Goal: Transaction & Acquisition: Purchase product/service

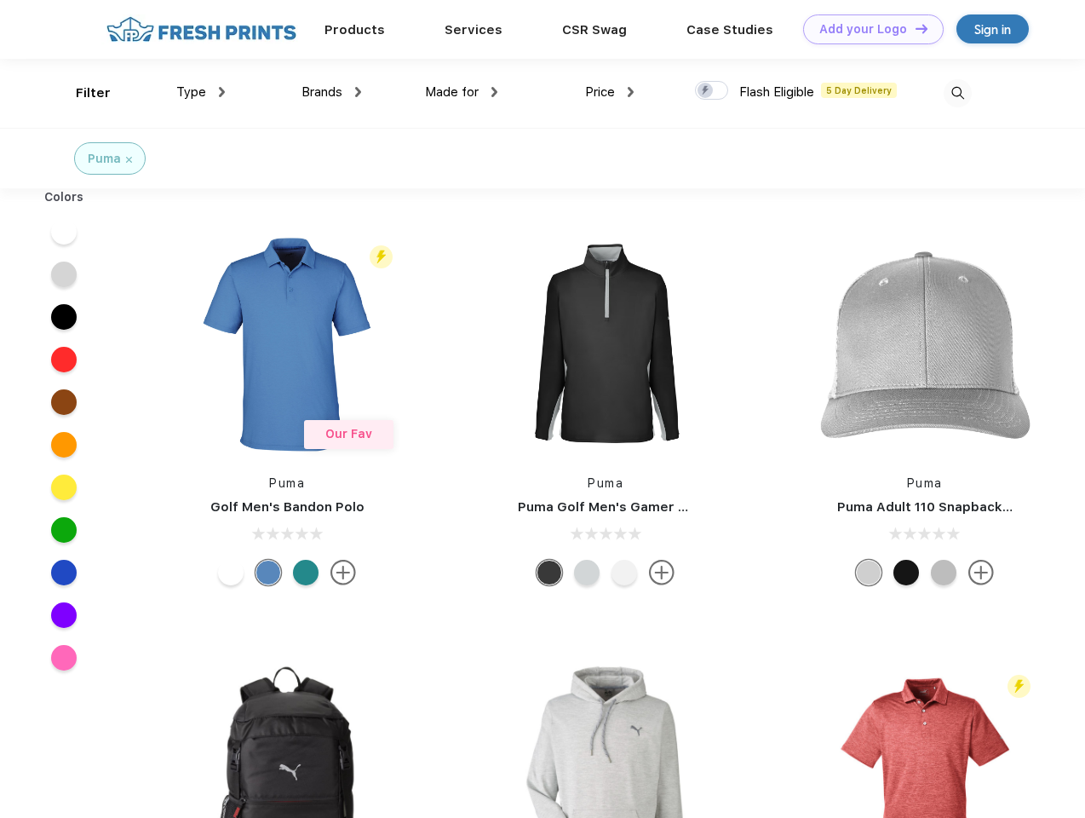
click at [867, 29] on link "Add your Logo Design Tool" at bounding box center [873, 29] width 141 height 30
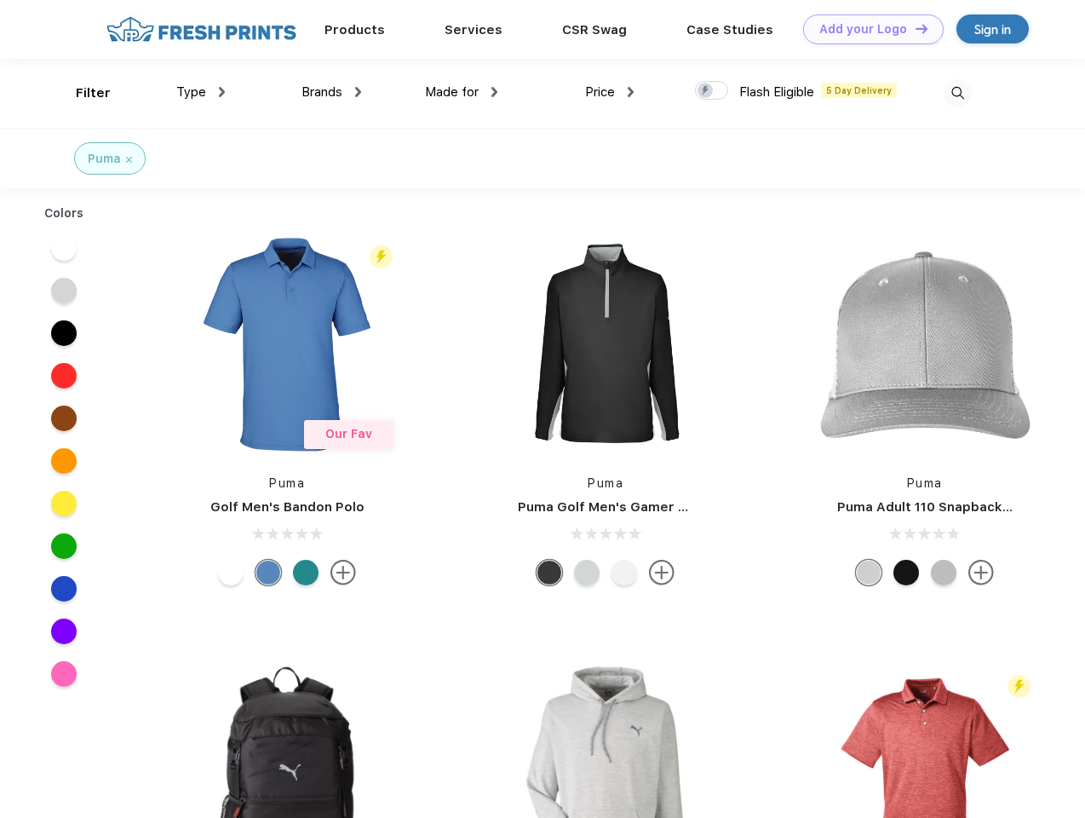
click at [0, 0] on div "Design Tool" at bounding box center [0, 0] width 0 height 0
click at [914, 28] on link "Add your Logo Design Tool" at bounding box center [873, 29] width 141 height 30
click at [82, 93] on div "Filter" at bounding box center [93, 93] width 35 height 20
click at [201, 92] on span "Type" at bounding box center [191, 91] width 30 height 15
click at [331, 92] on span "Brands" at bounding box center [321, 91] width 41 height 15
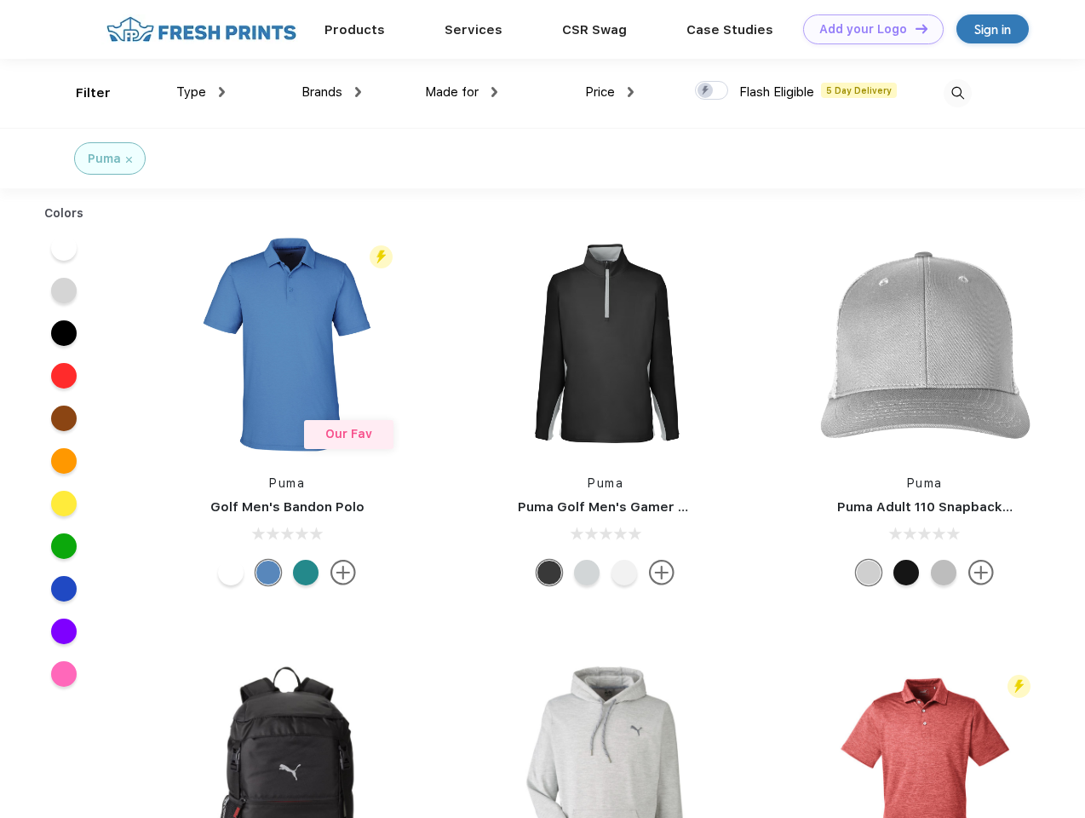
click at [462, 92] on span "Made for" at bounding box center [452, 91] width 54 height 15
click at [610, 92] on span "Price" at bounding box center [600, 91] width 30 height 15
click at [712, 91] on div at bounding box center [711, 90] width 33 height 19
click at [706, 91] on input "checkbox" at bounding box center [700, 85] width 11 height 11
checkbox input "true"
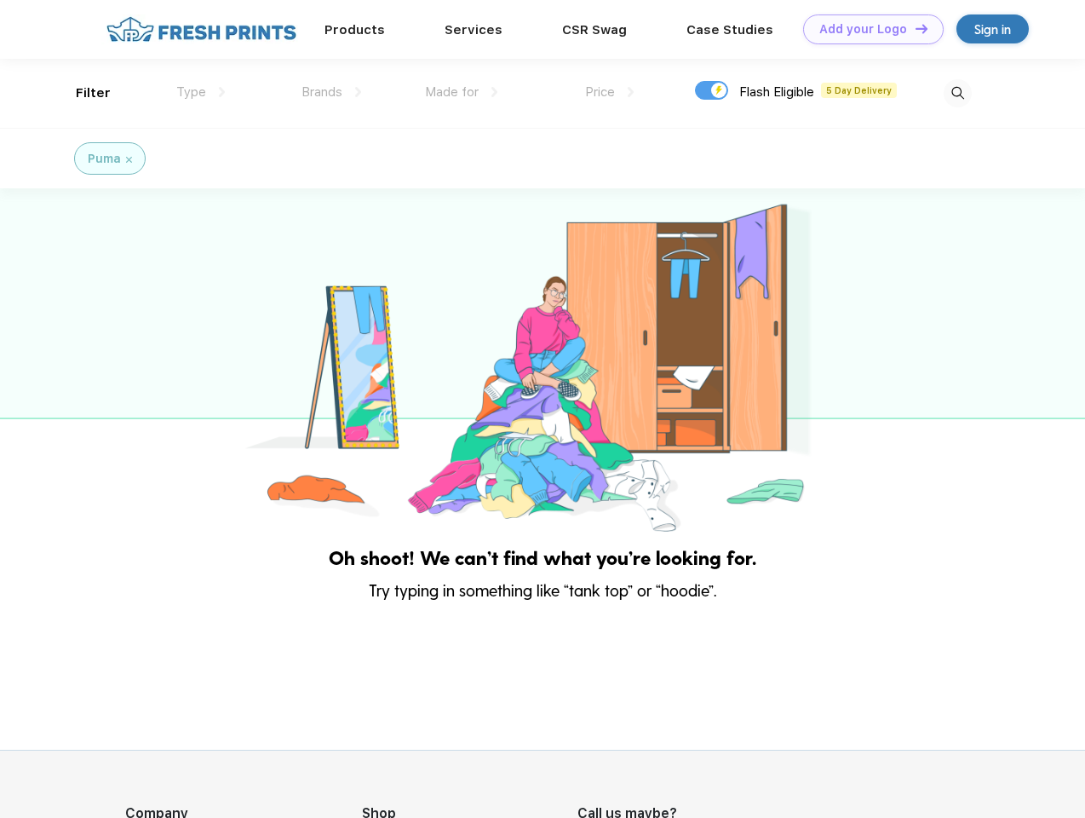
click at [957, 93] on img at bounding box center [958, 93] width 28 height 28
